Goal: Task Accomplishment & Management: Complete application form

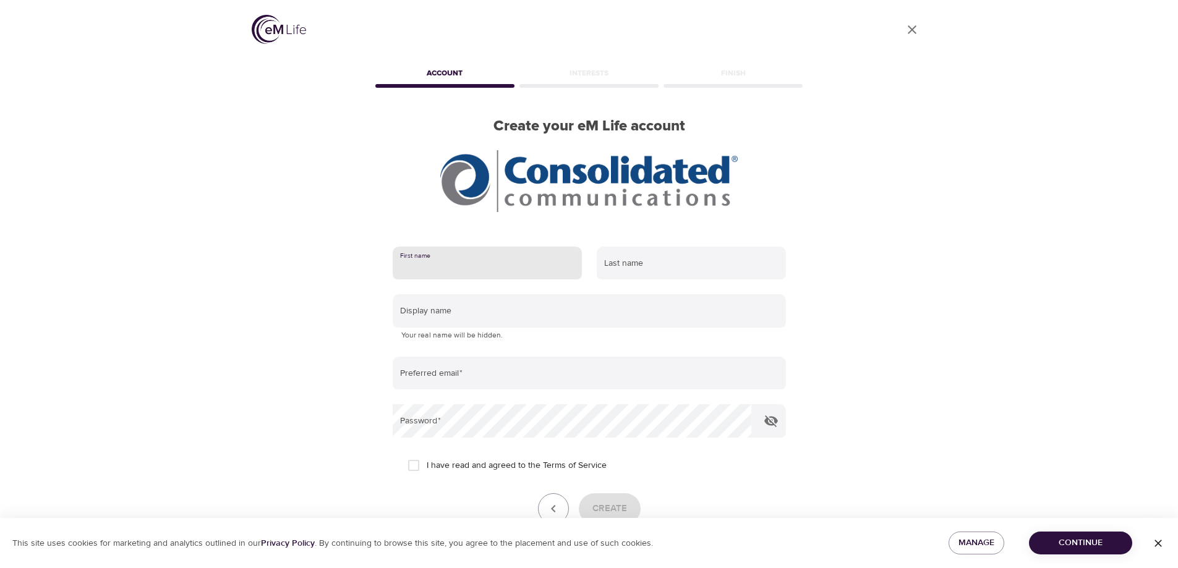
click at [461, 268] on input "text" at bounding box center [487, 263] width 189 height 33
type input "James"
type input "Van Osdell"
type input "[PERSON_NAME][EMAIL_ADDRESS][PERSON_NAME][DOMAIN_NAME]"
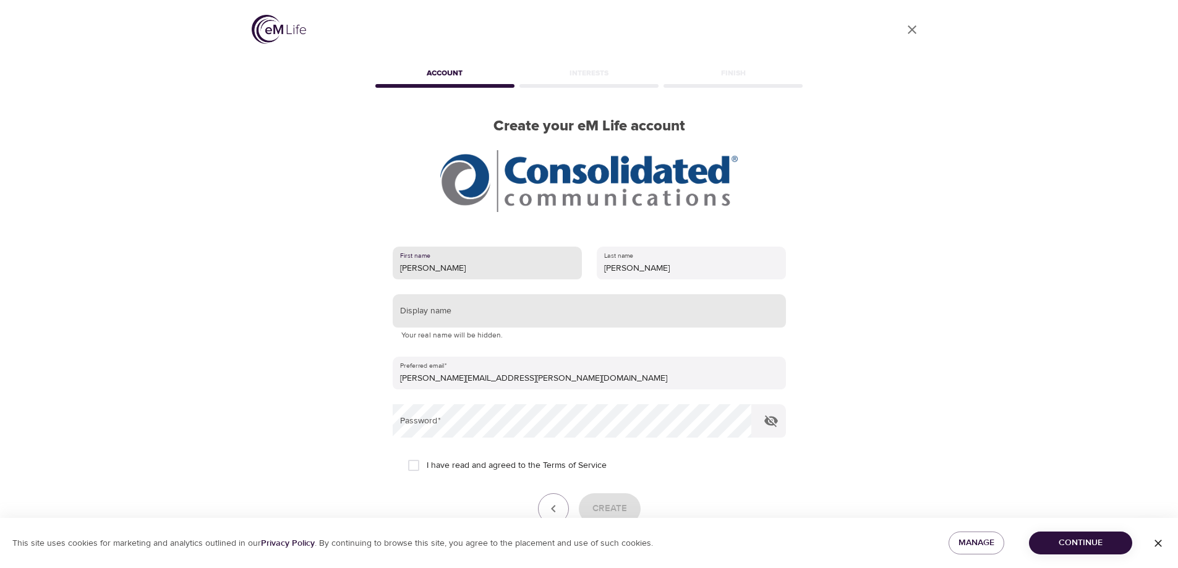
click at [448, 308] on input "text" at bounding box center [589, 310] width 393 height 33
type input "G"
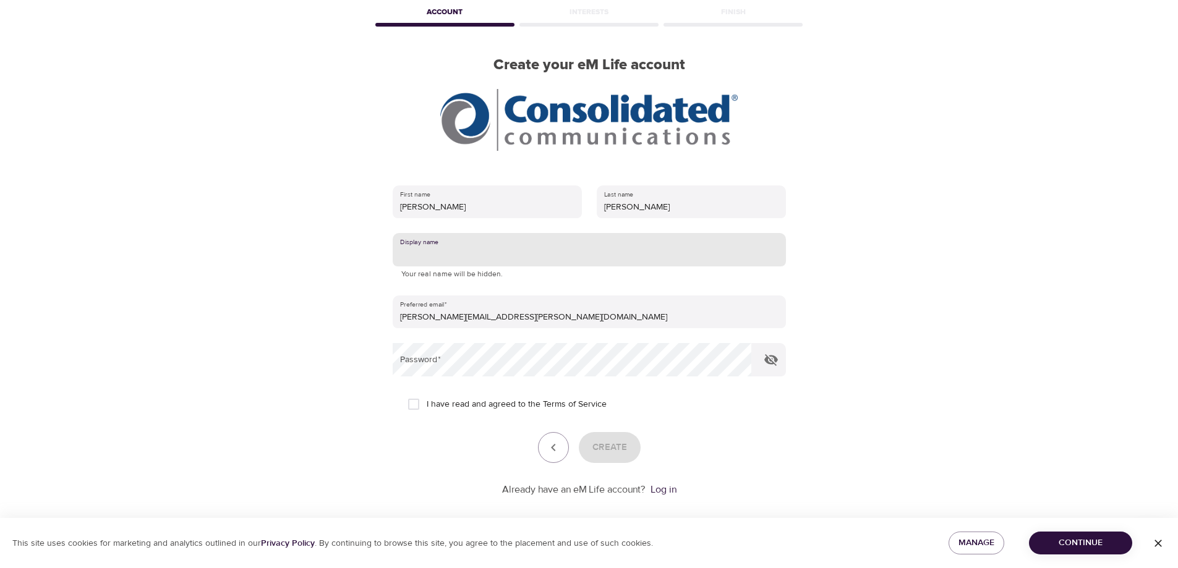
scroll to position [62, 0]
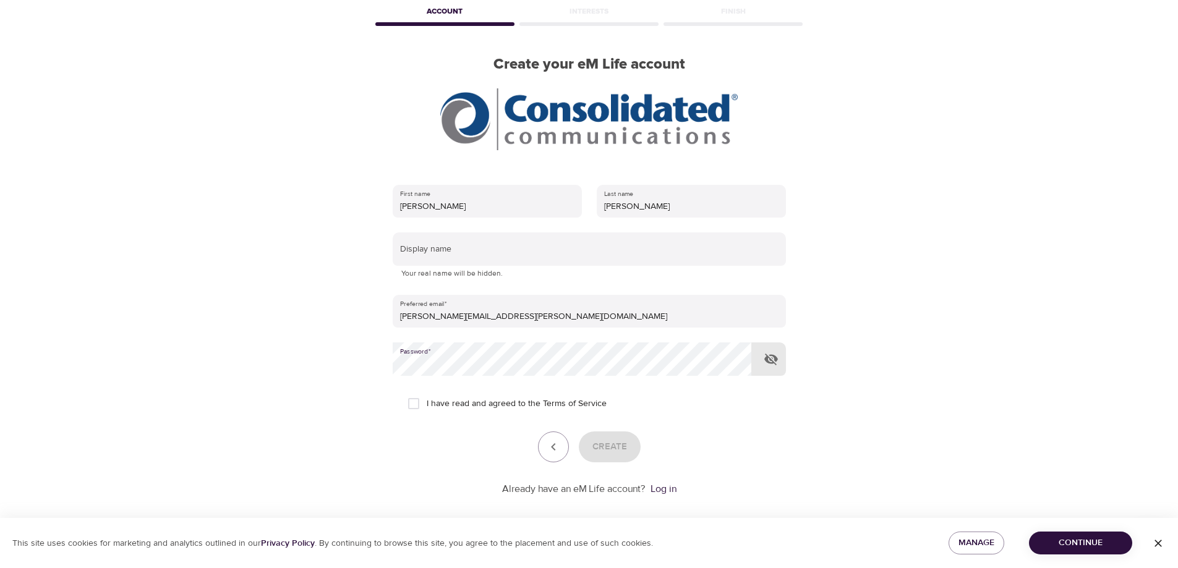
click at [861, 422] on div "User Profile Account Interests Finish Create your eM Life account First name Ja…" at bounding box center [589, 222] width 705 height 568
click at [411, 401] on input "I have read and agreed to the Terms of Service" at bounding box center [414, 404] width 26 height 26
checkbox input "true"
click at [613, 451] on span "Create" at bounding box center [609, 447] width 35 height 16
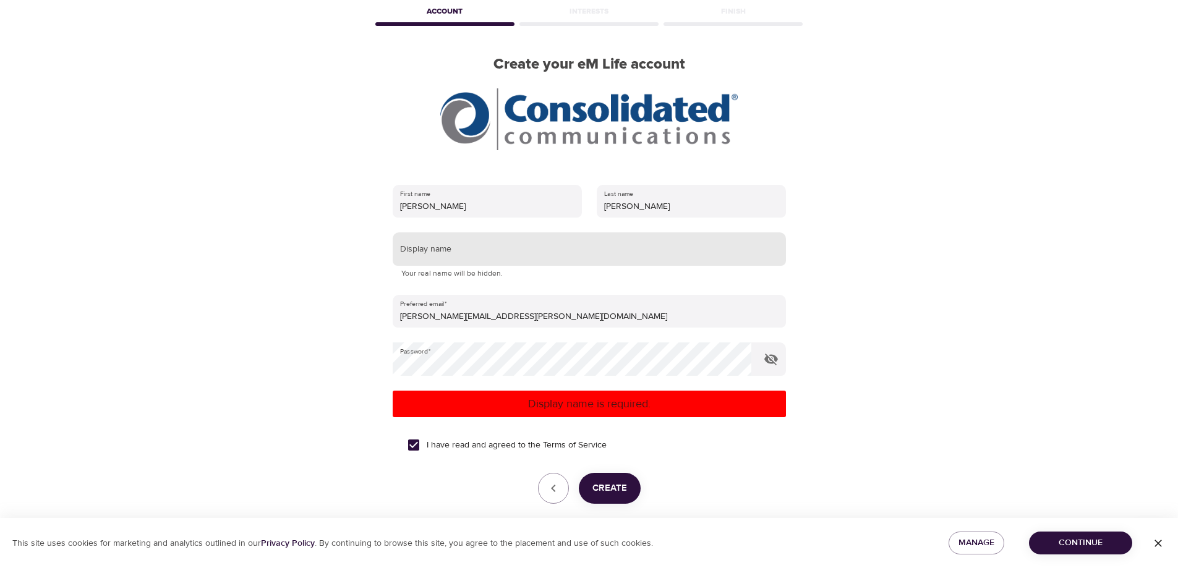
click at [455, 247] on input "text" at bounding box center [589, 248] width 393 height 33
type input "JVO"
click at [610, 491] on span "Create" at bounding box center [609, 488] width 35 height 16
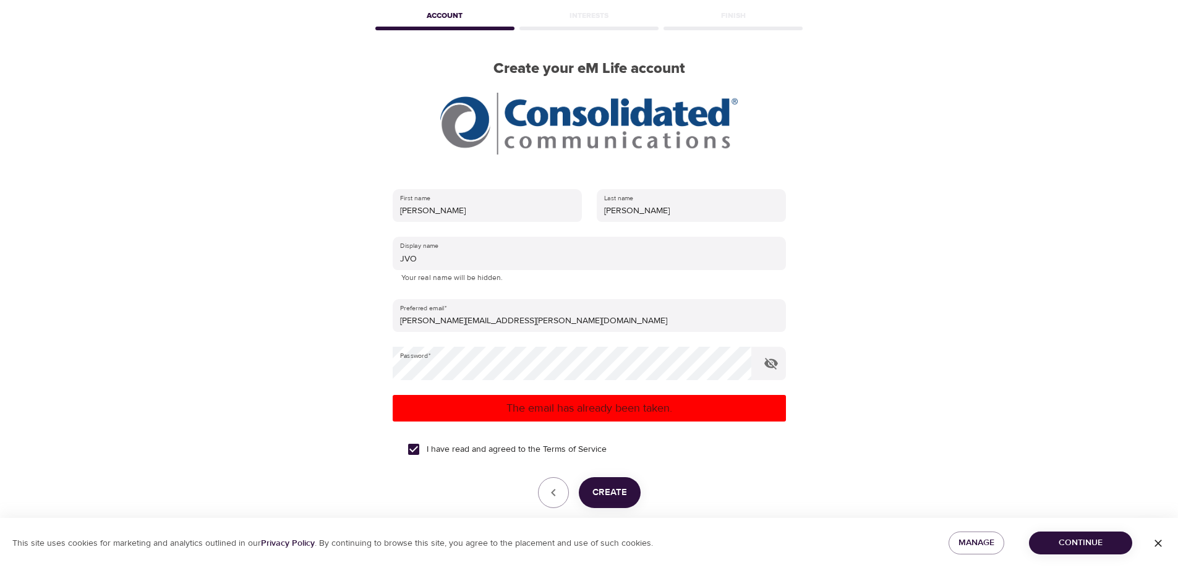
scroll to position [115, 0]
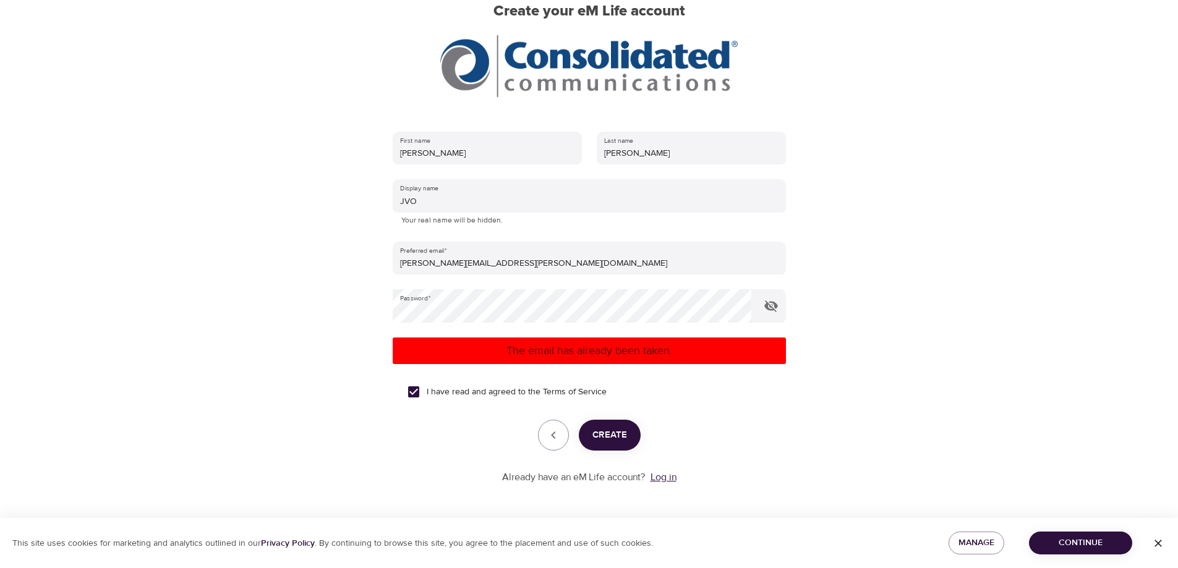
click at [658, 476] on link "Log in" at bounding box center [663, 477] width 26 height 12
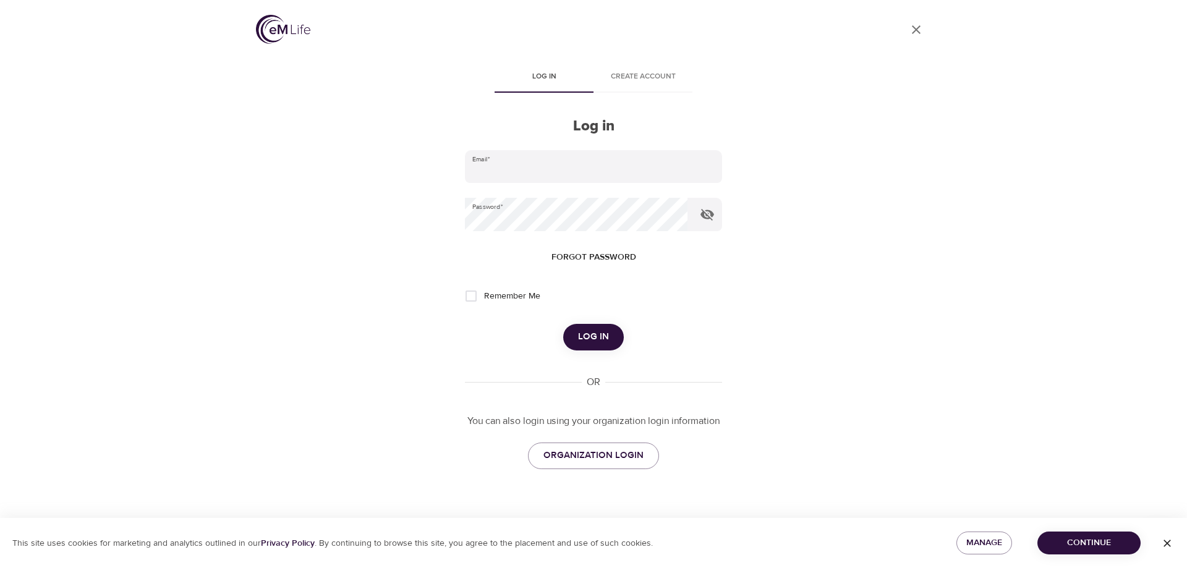
type input "[PERSON_NAME][EMAIL_ADDRESS][PERSON_NAME][DOMAIN_NAME]"
click at [470, 297] on input "Remember Me" at bounding box center [471, 296] width 26 height 26
checkbox input "true"
click at [595, 334] on span "Log in" at bounding box center [593, 337] width 31 height 16
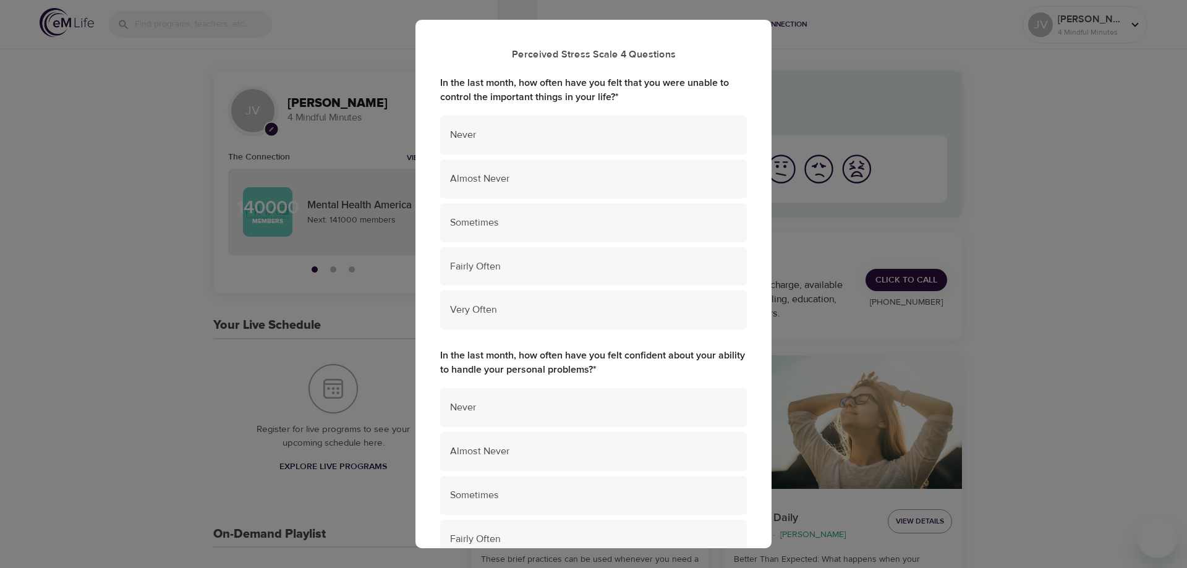
scroll to position [67, 0]
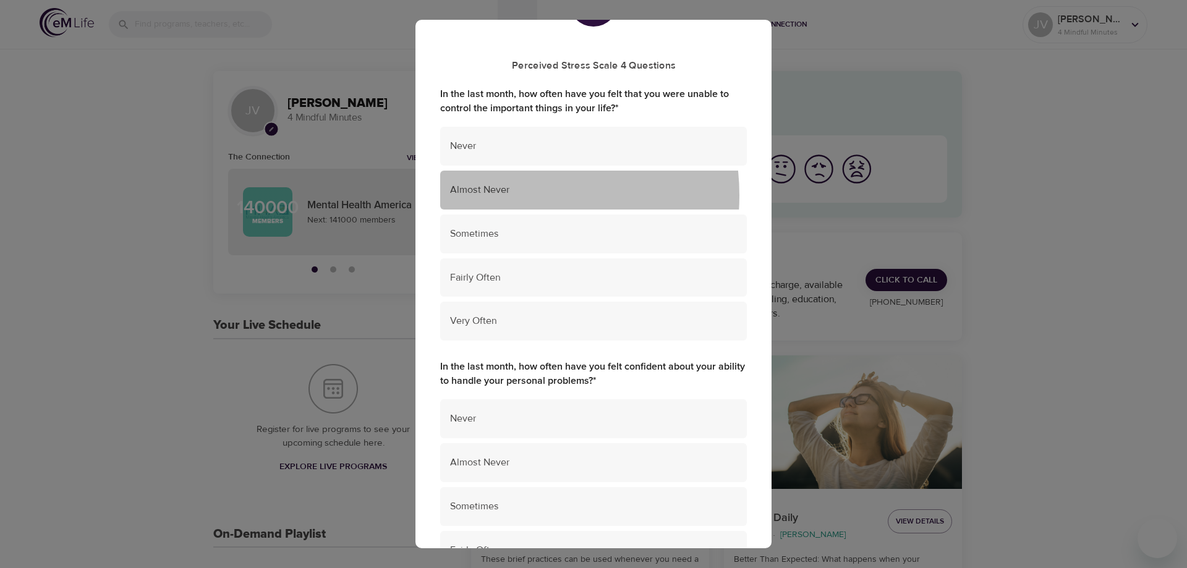
click at [504, 195] on span "Almost Never" at bounding box center [593, 190] width 287 height 14
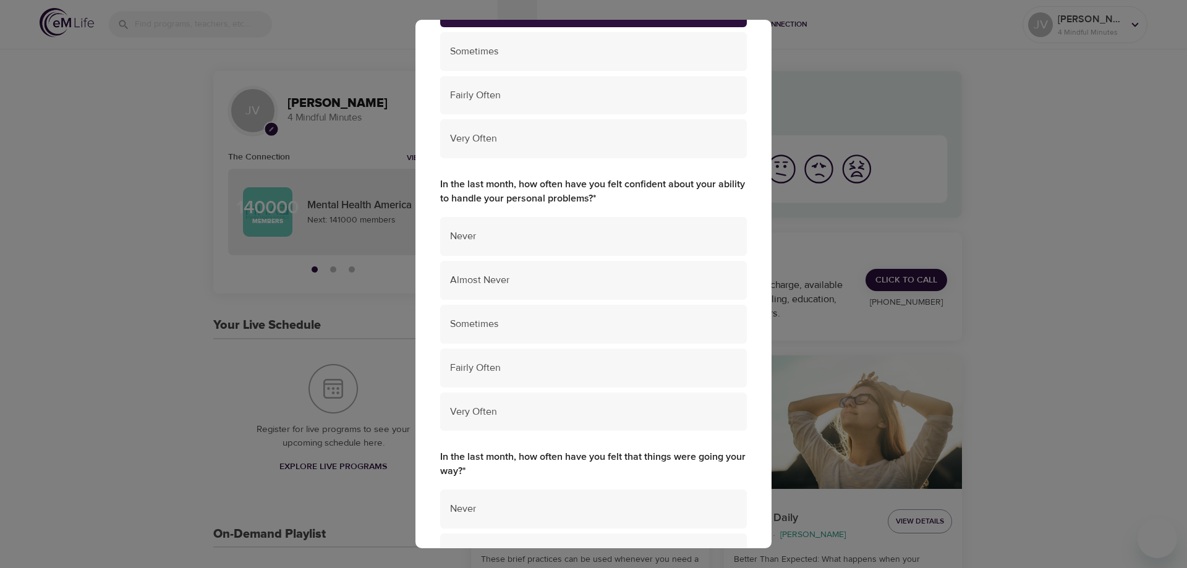
scroll to position [256, 0]
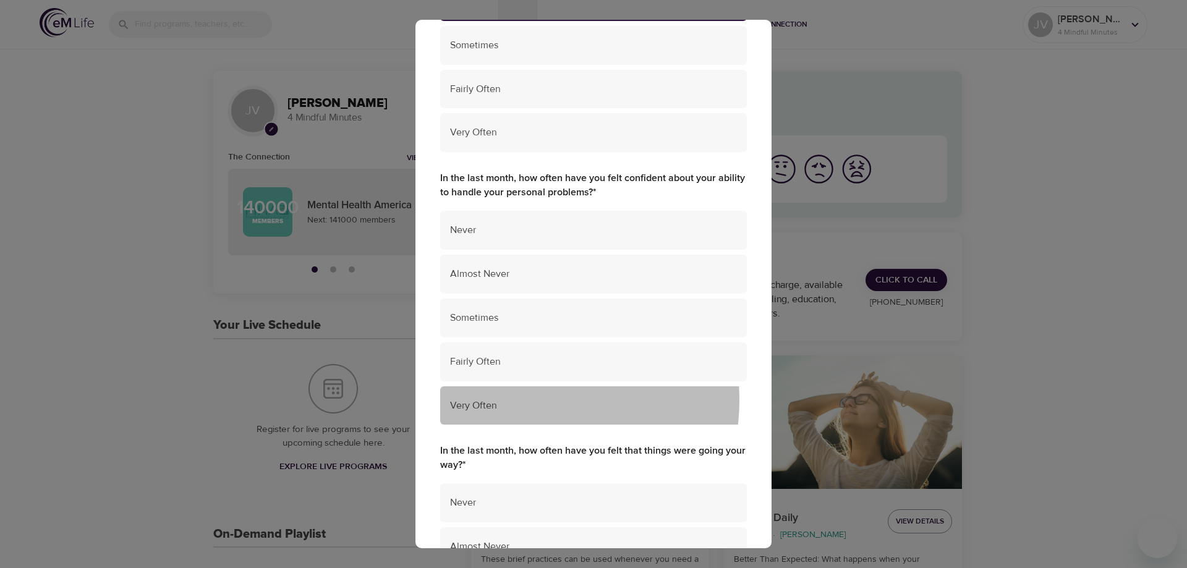
click at [527, 401] on span "Very Often" at bounding box center [593, 406] width 287 height 14
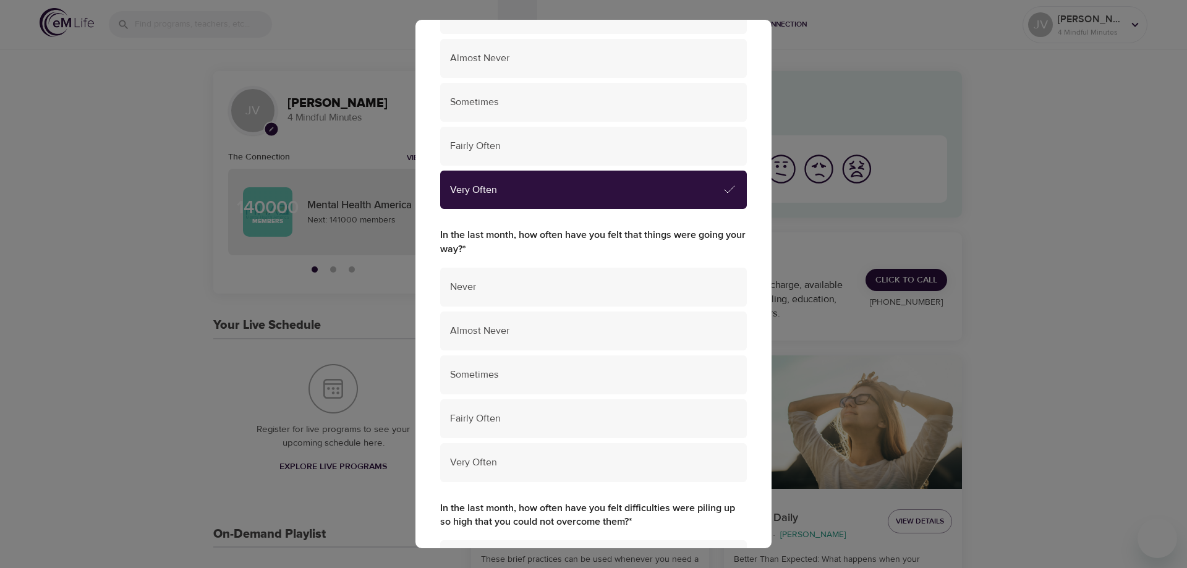
scroll to position [558, 0]
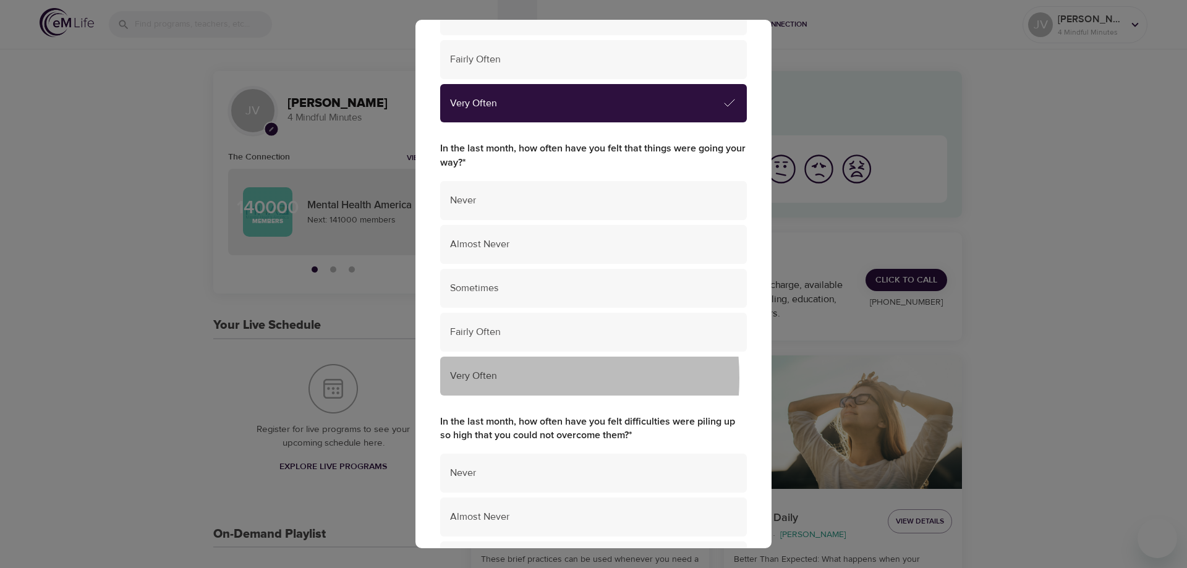
click at [487, 378] on span "Very Often" at bounding box center [593, 376] width 287 height 14
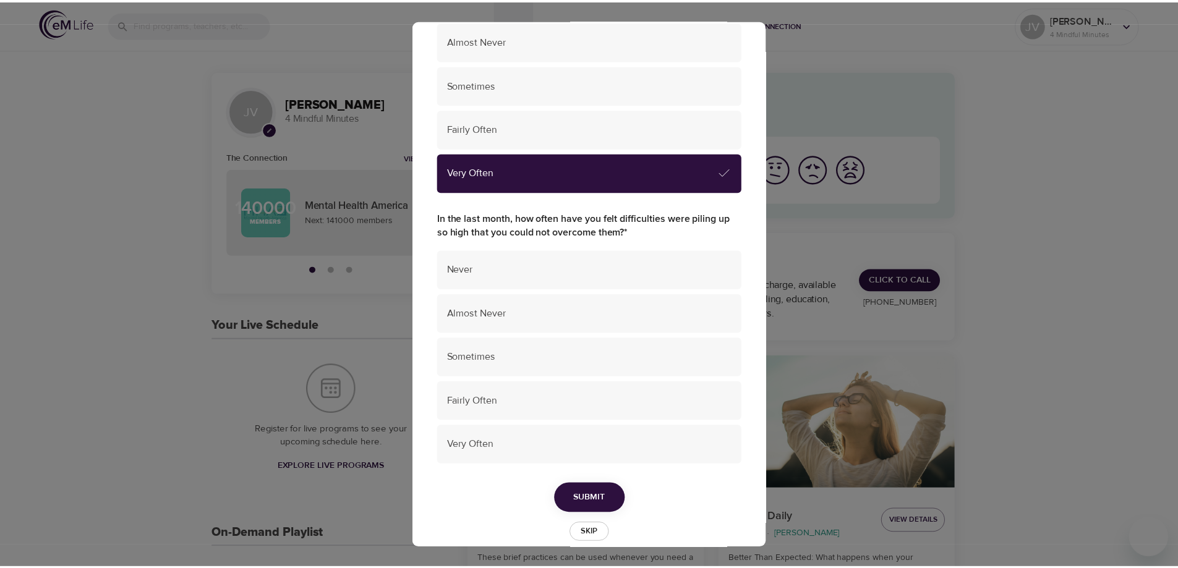
scroll to position [773, 0]
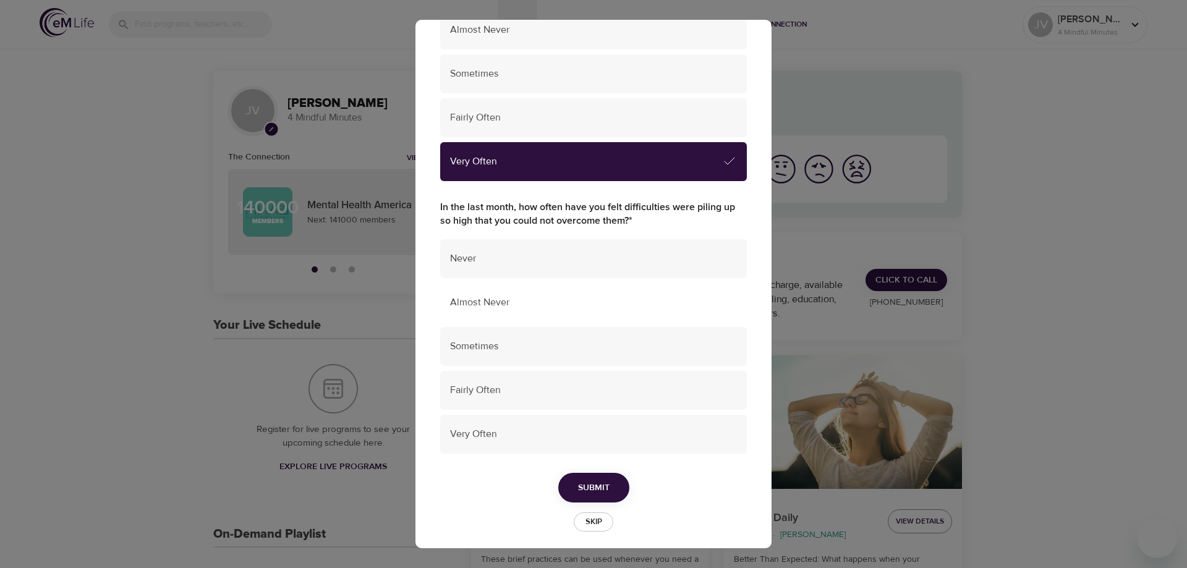
click at [500, 299] on span "Almost Never" at bounding box center [593, 303] width 287 height 14
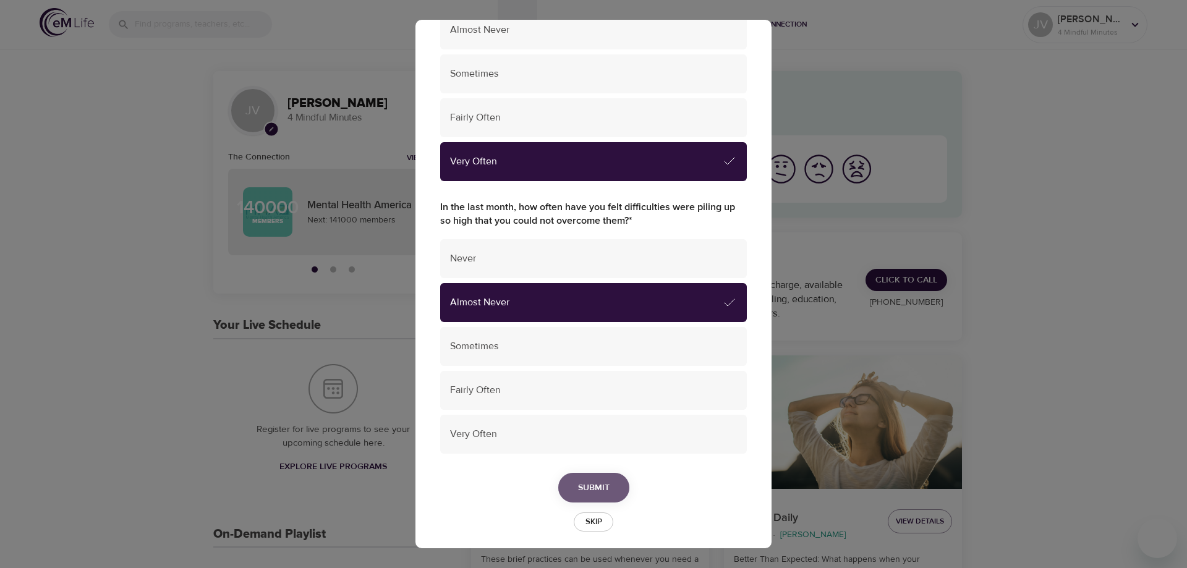
click at [586, 484] on span "Submit" at bounding box center [594, 487] width 32 height 15
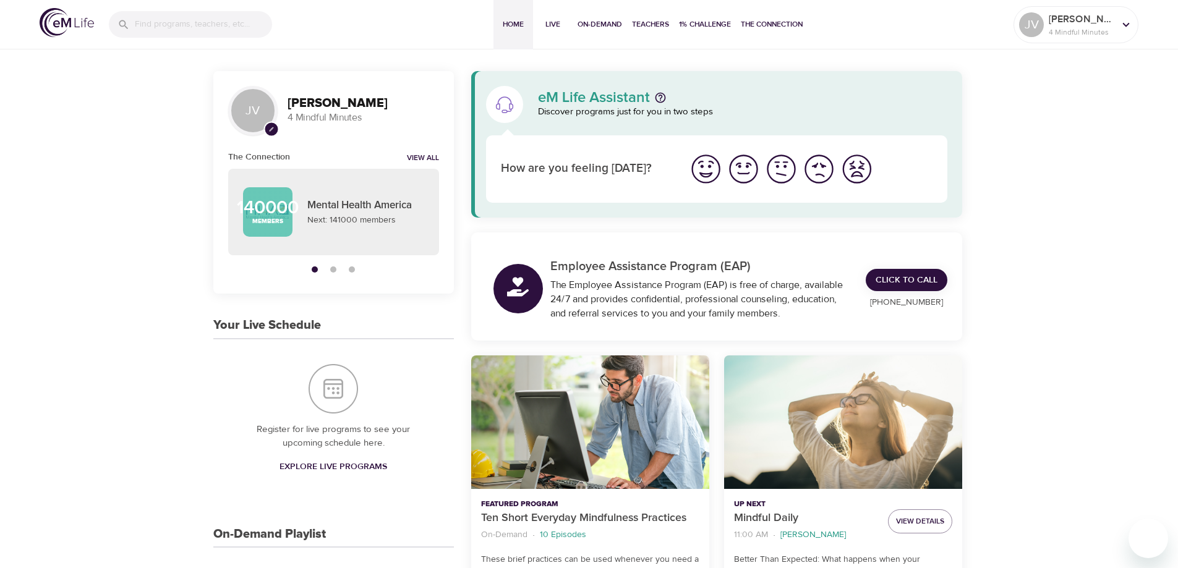
click at [707, 176] on img "I'm feeling great" at bounding box center [706, 169] width 34 height 34
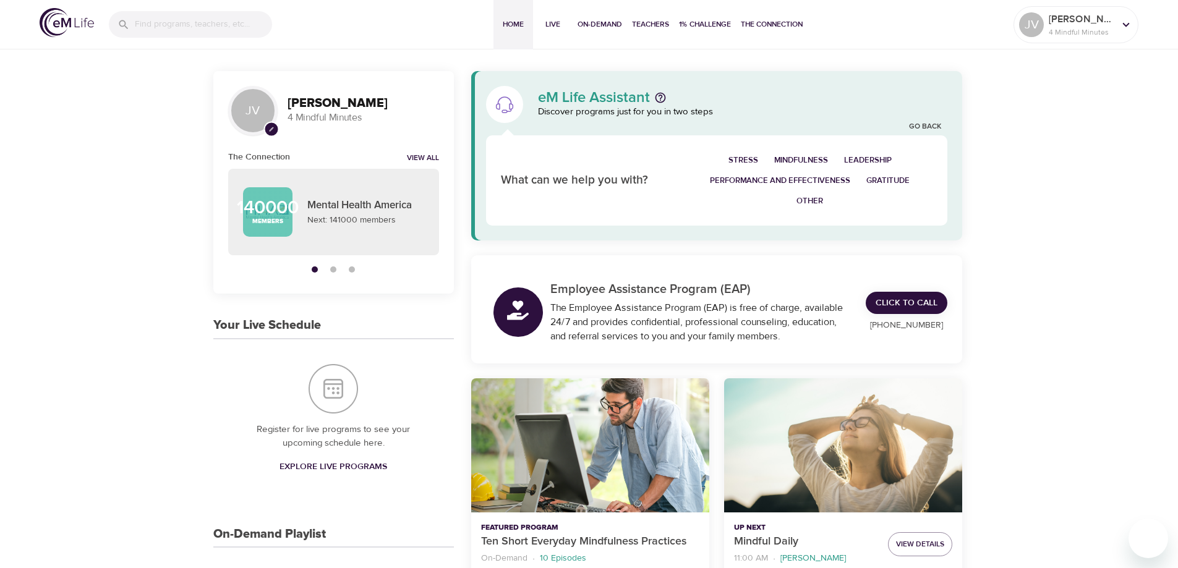
click at [888, 179] on span "Gratitude" at bounding box center [887, 181] width 43 height 14
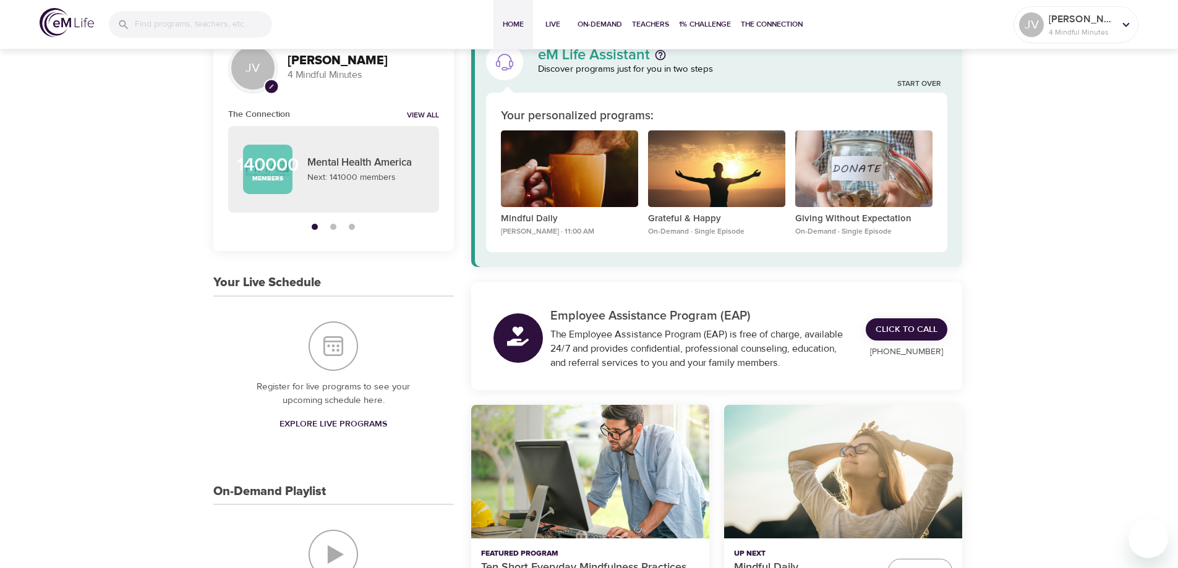
scroll to position [22, 0]
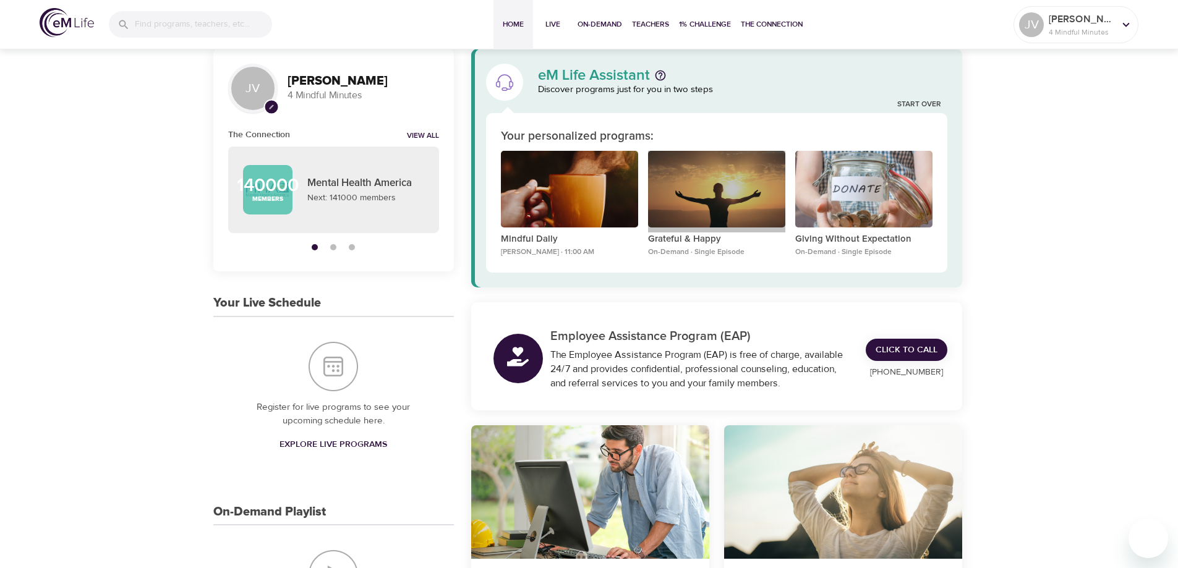
click at [728, 206] on div "Grateful & Happy" at bounding box center [716, 189] width 137 height 77
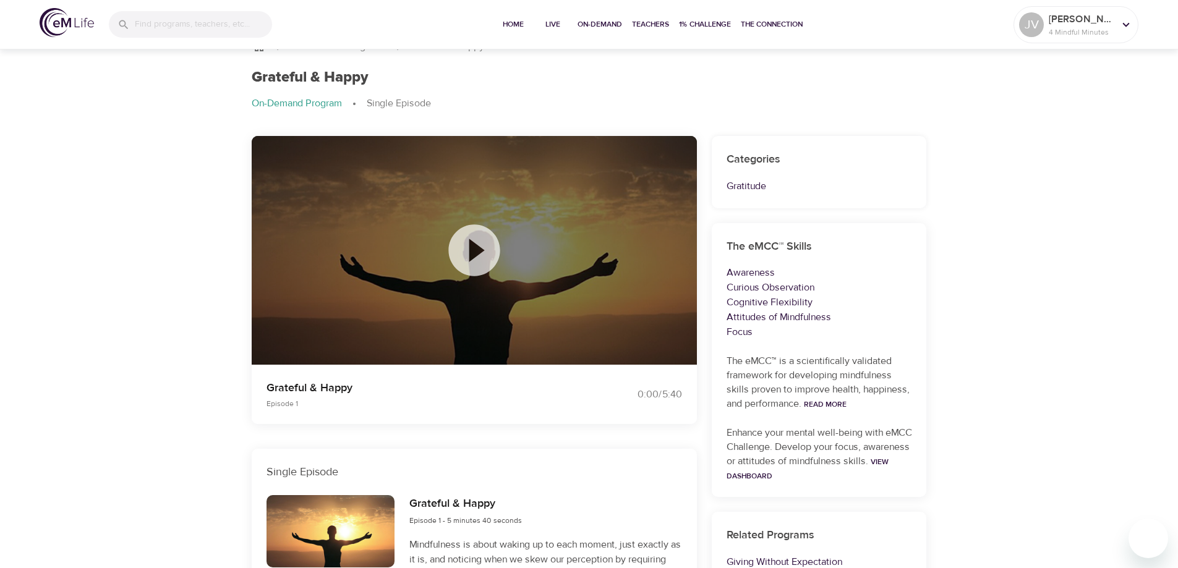
click at [472, 248] on icon at bounding box center [474, 250] width 62 height 62
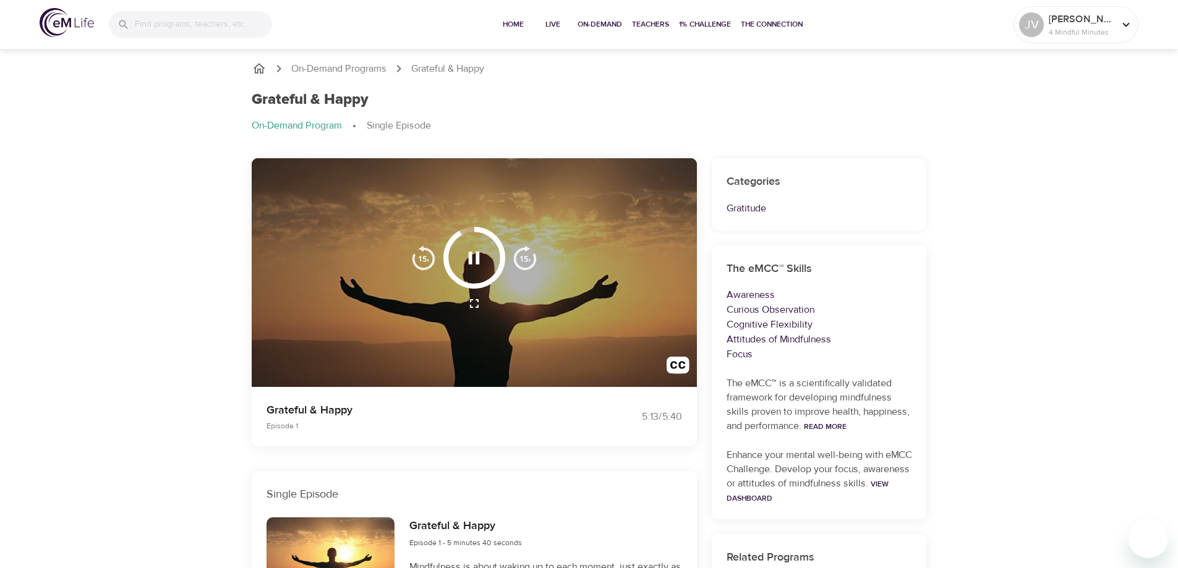
click at [1159, 171] on div "On-Demand Programs Grateful & Happy Grateful & Happy On-Demand Program Single E…" at bounding box center [589, 441] width 1178 height 791
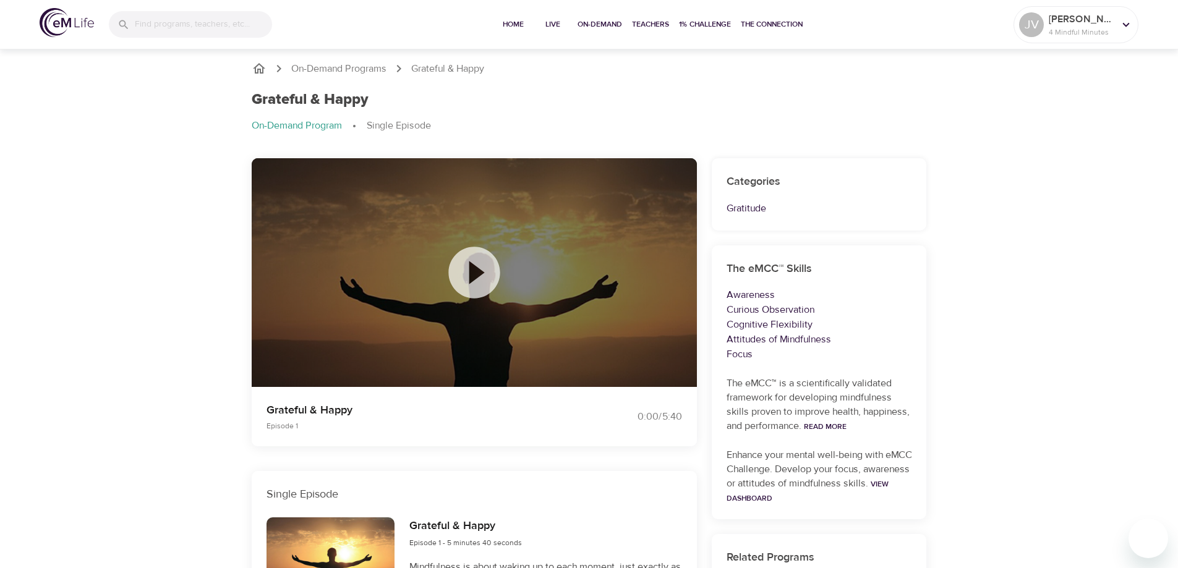
click at [258, 68] on icon "breadcrumb" at bounding box center [259, 68] width 15 height 15
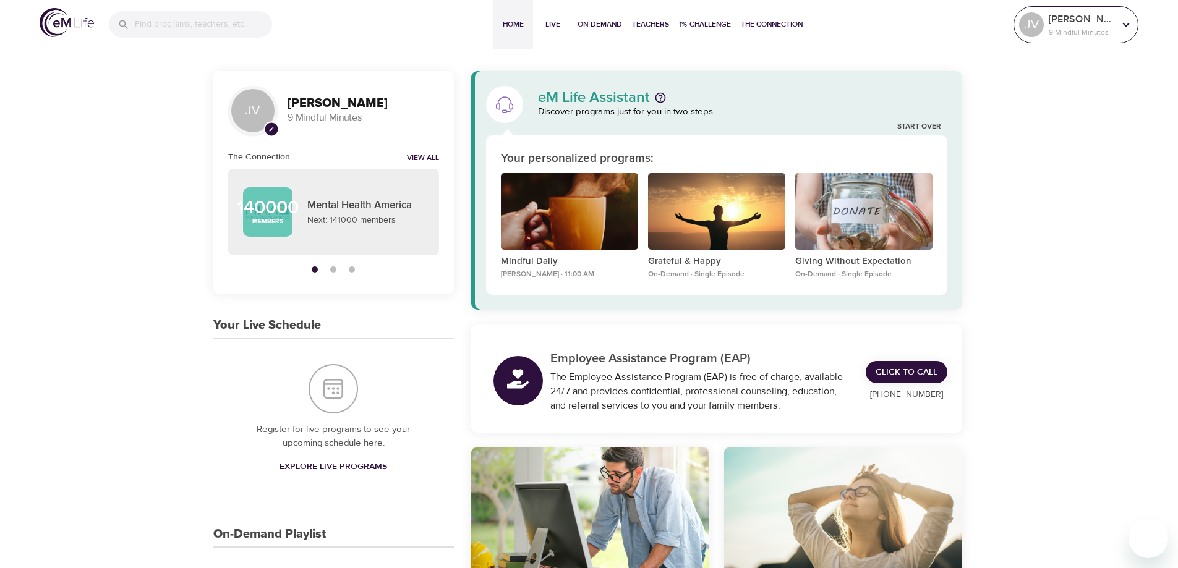
click at [1116, 27] on div at bounding box center [1125, 24] width 19 height 19
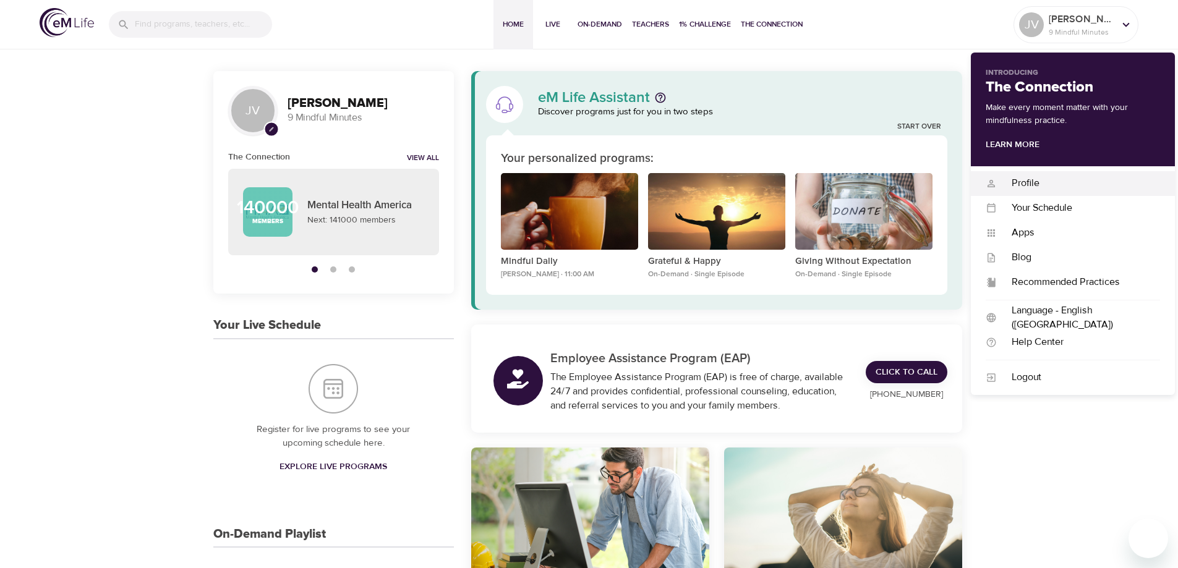
click at [1023, 174] on div "Profile Profile" at bounding box center [1073, 183] width 204 height 25
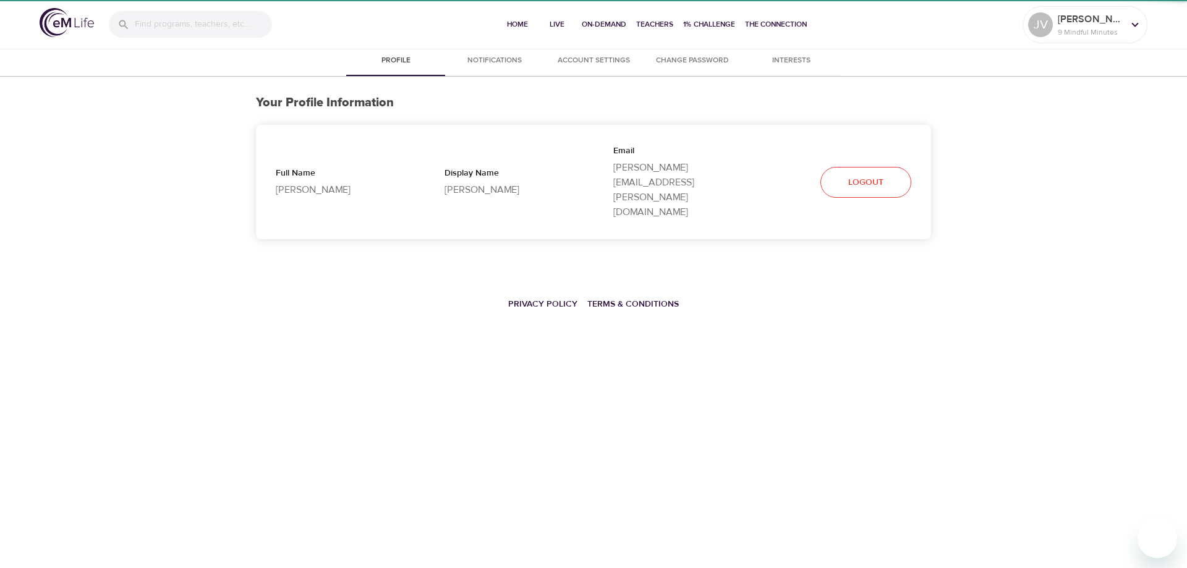
select select "10"
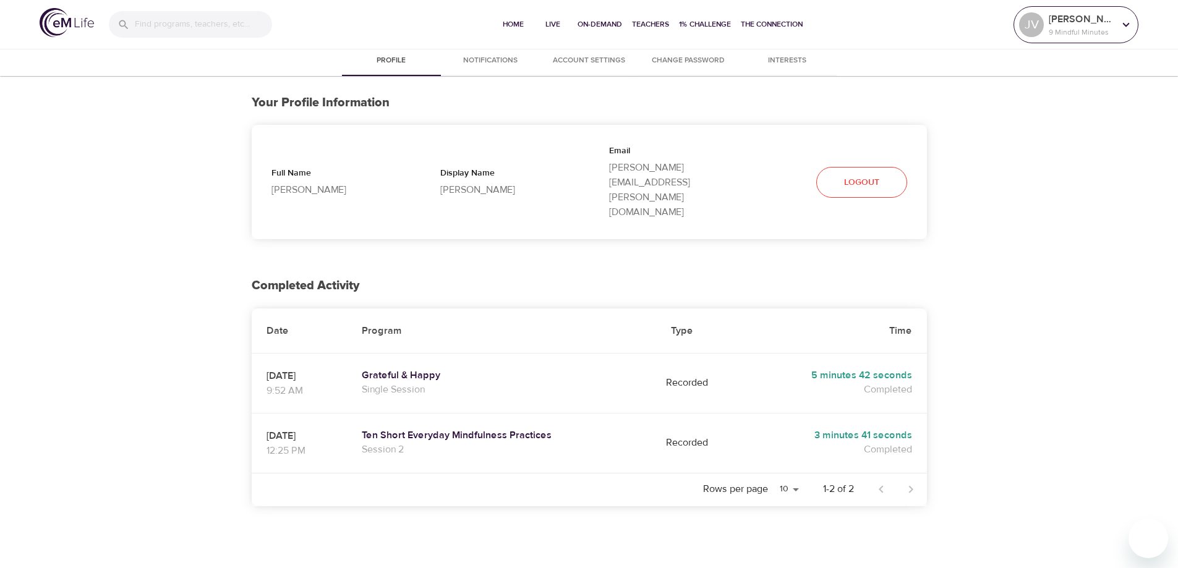
click at [1125, 30] on icon at bounding box center [1126, 25] width 14 height 14
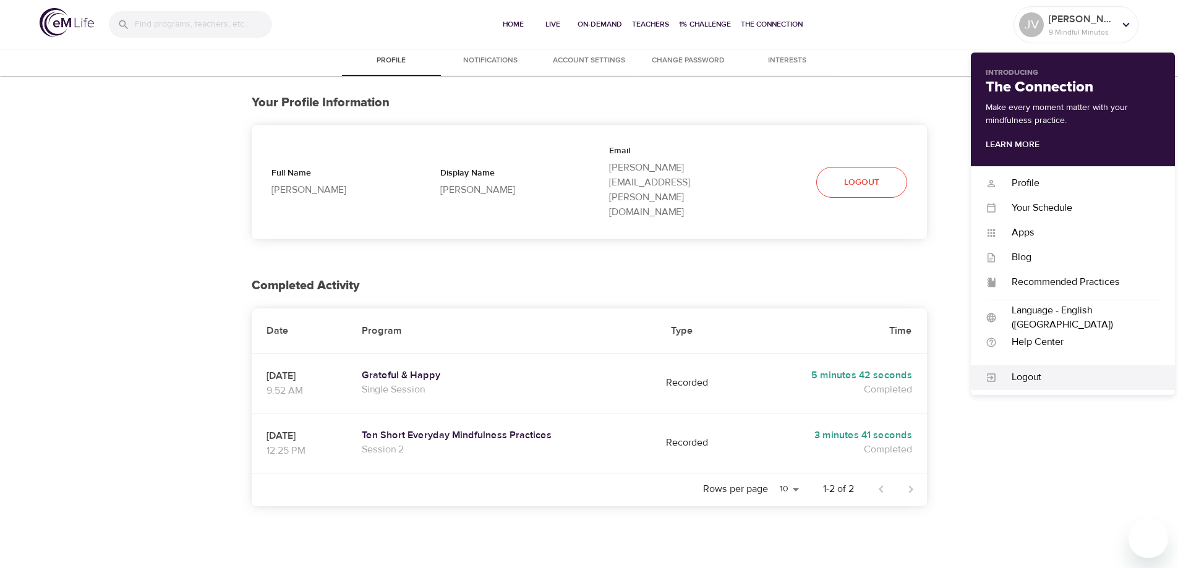
click at [1027, 373] on div "Logout" at bounding box center [1078, 377] width 163 height 14
